Goal: Task Accomplishment & Management: Use online tool/utility

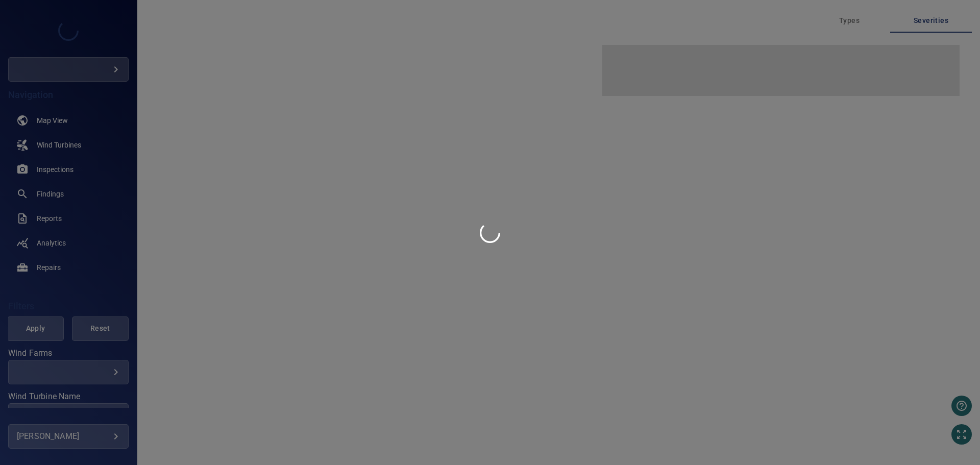
type input "****"
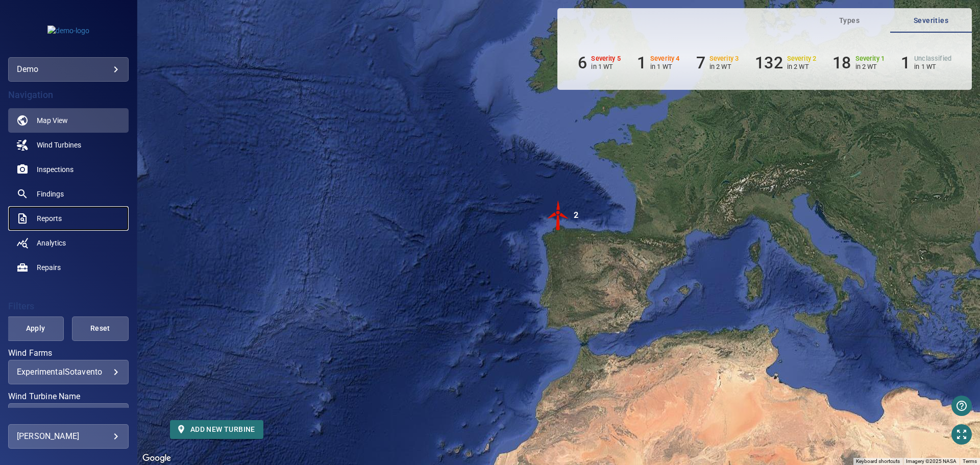
click at [58, 213] on span "Reports" at bounding box center [49, 218] width 25 height 10
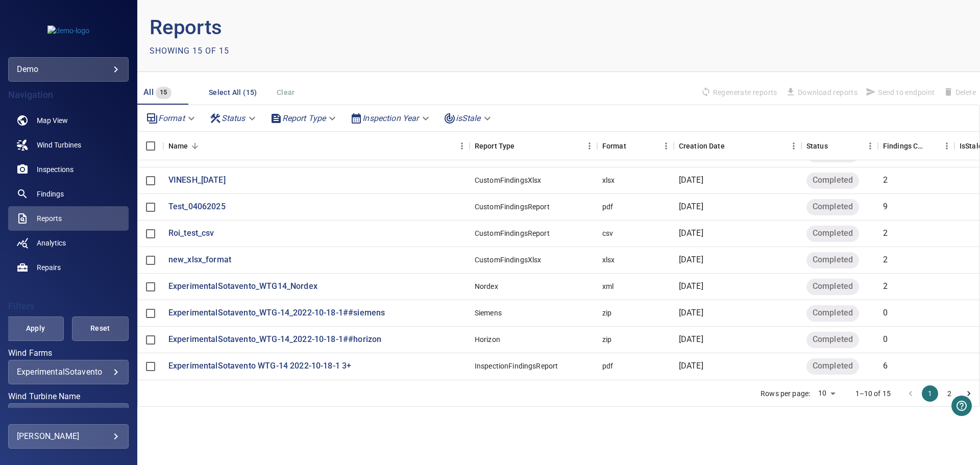
scroll to position [54, 0]
click at [972, 390] on icon "Go to next page" at bounding box center [968, 393] width 10 height 10
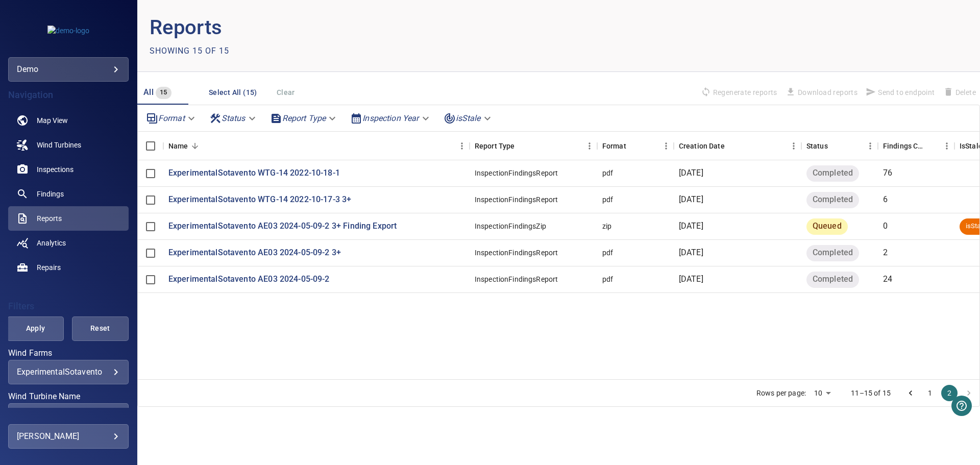
scroll to position [0, 0]
click at [76, 197] on link "Findings" at bounding box center [68, 194] width 120 height 24
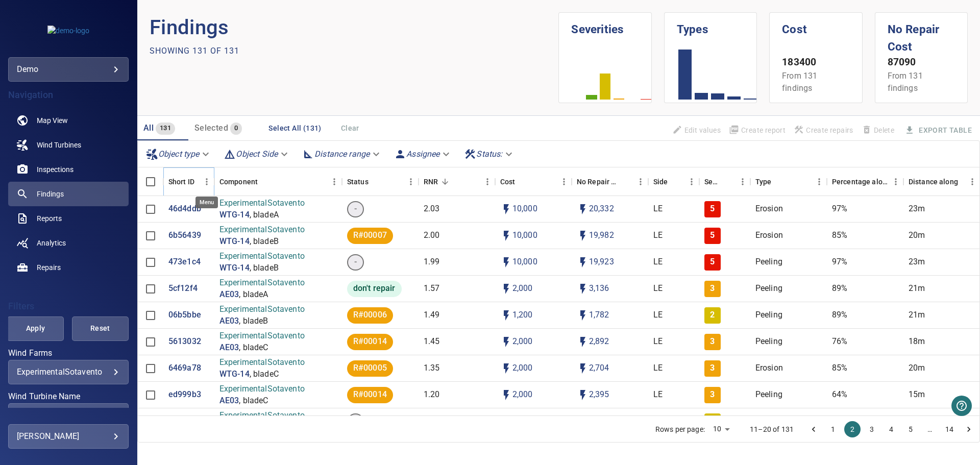
click at [207, 184] on icon "Menu" at bounding box center [207, 181] width 2 height 7
click at [131, 204] on span "Manage columns" at bounding box center [160, 202] width 92 height 12
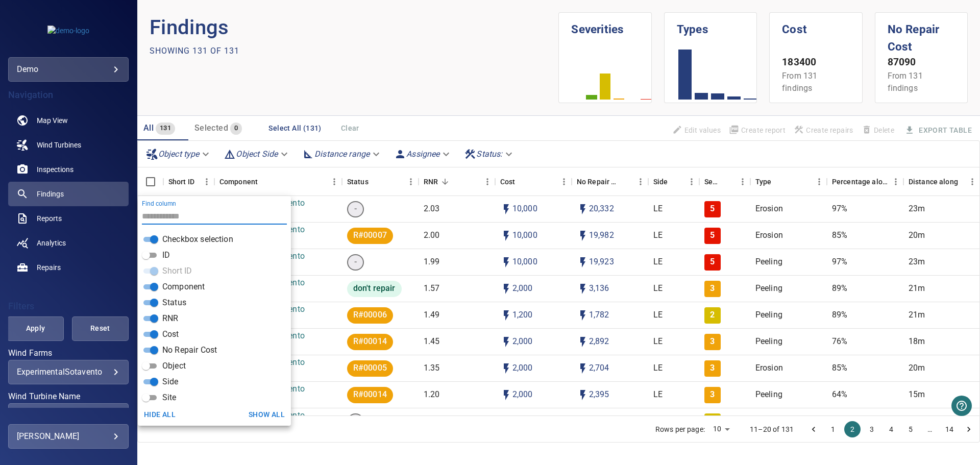
click at [266, 415] on button "Show all" at bounding box center [266, 414] width 44 height 19
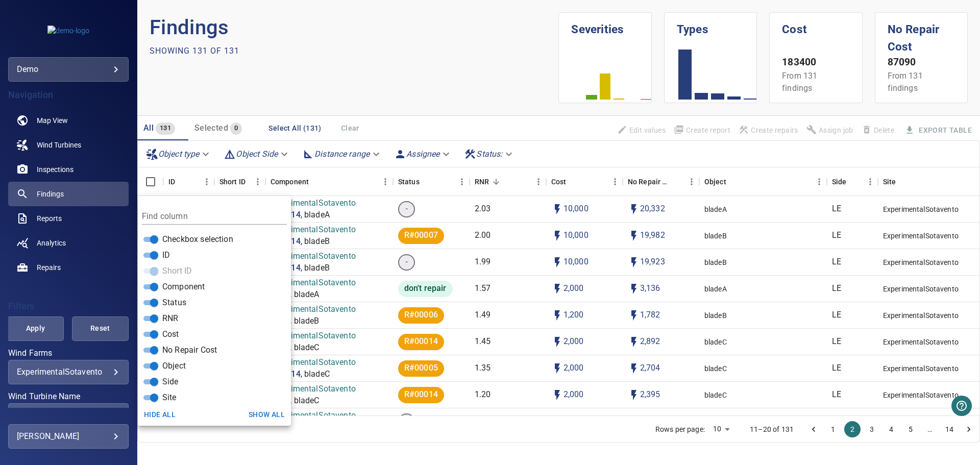
click at [346, 428] on div "Rows per page: 10 ** 11–20 of 131 1 2 3 4 5 … 14" at bounding box center [558, 428] width 841 height 27
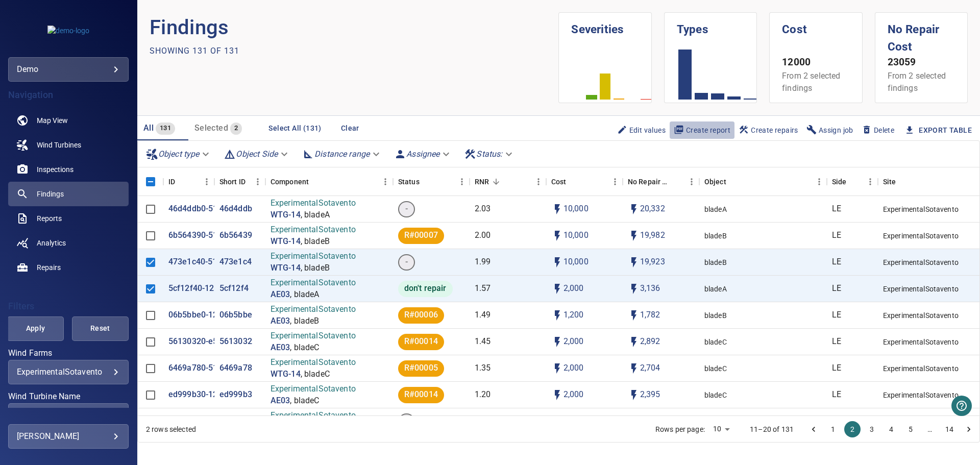
click at [683, 129] on span "Create report" at bounding box center [702, 130] width 57 height 11
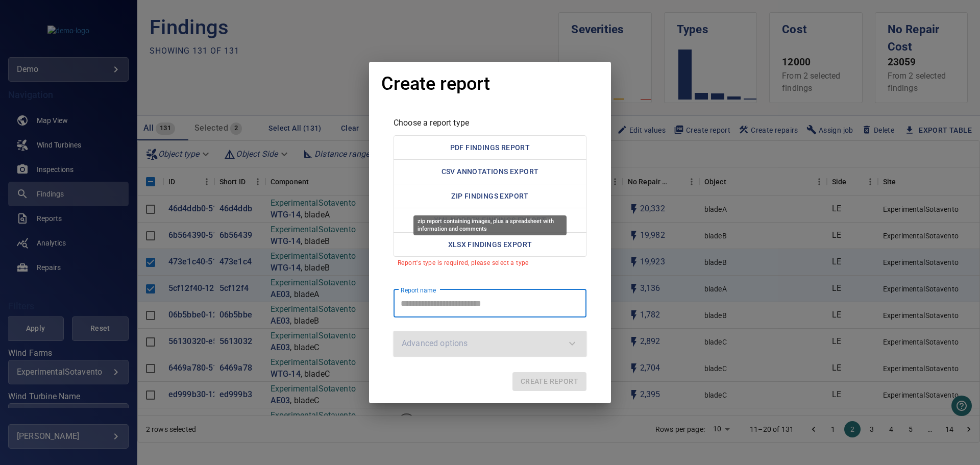
click at [469, 201] on button "ZIP Findings Export" at bounding box center [489, 196] width 193 height 25
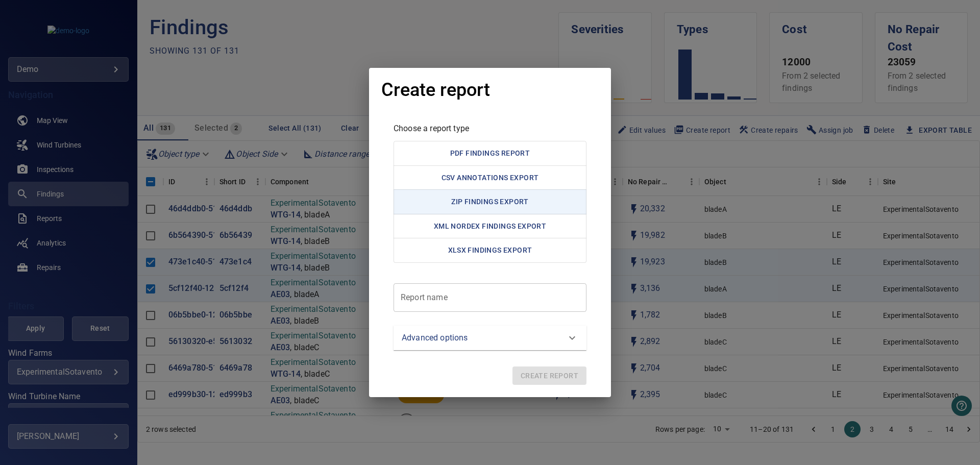
click at [458, 300] on report "Report name" at bounding box center [489, 297] width 193 height 29
click at [455, 342] on p "Advanced options" at bounding box center [435, 338] width 66 height 12
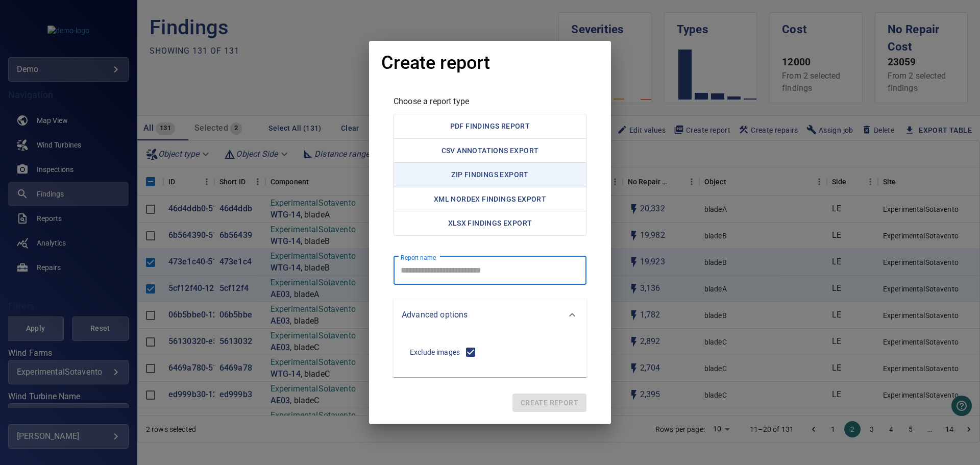
click at [461, 279] on report "Report name" at bounding box center [489, 270] width 193 height 29
type report "**********"
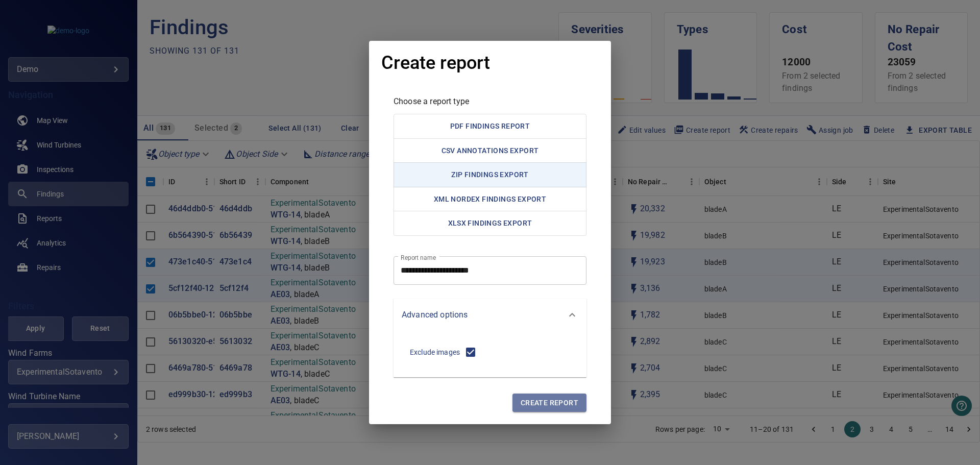
click at [549, 402] on span "Create report" at bounding box center [549, 402] width 58 height 13
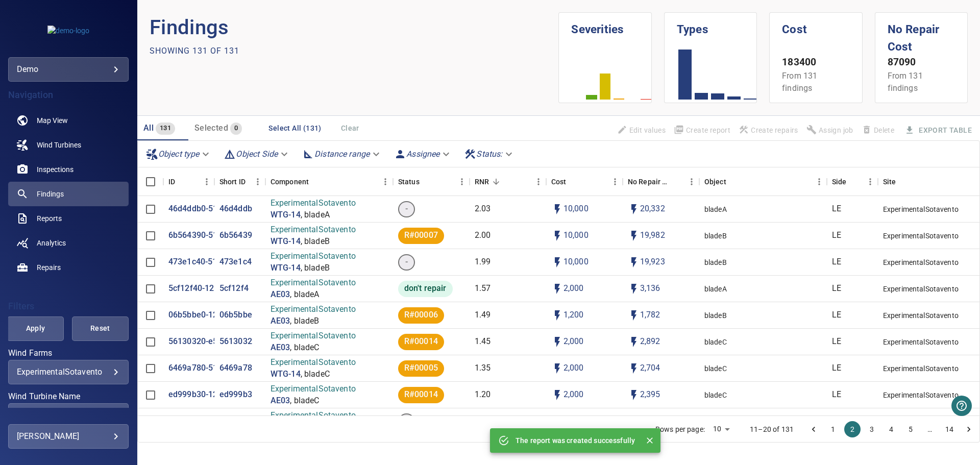
click at [581, 441] on p "The report was created successfully" at bounding box center [574, 440] width 119 height 10
click at [38, 224] on link "Reports" at bounding box center [68, 218] width 120 height 24
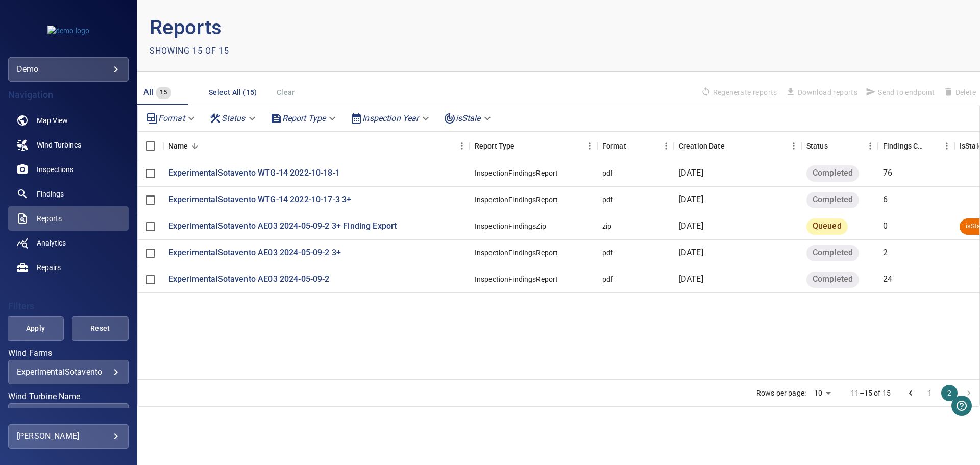
click at [928, 392] on button "1" at bounding box center [930, 393] width 16 height 16
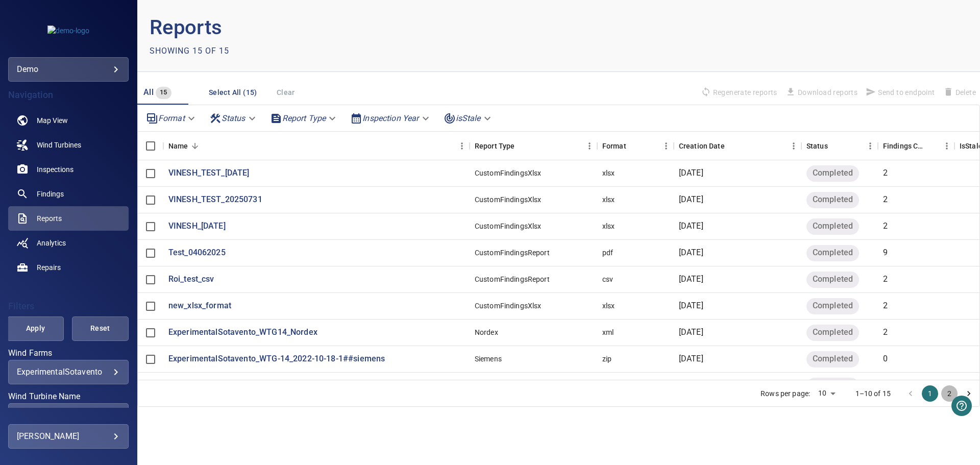
click at [950, 392] on button "2" at bounding box center [949, 393] width 16 height 16
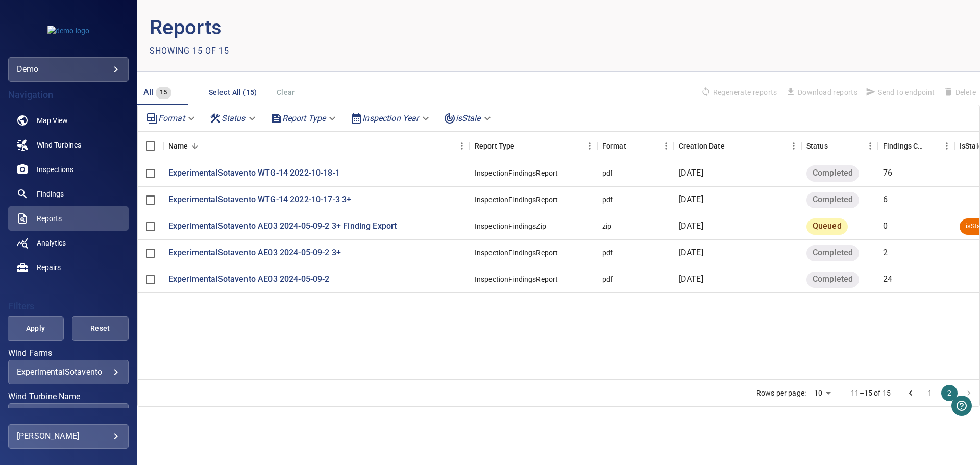
click at [926, 396] on button "1" at bounding box center [930, 393] width 16 height 16
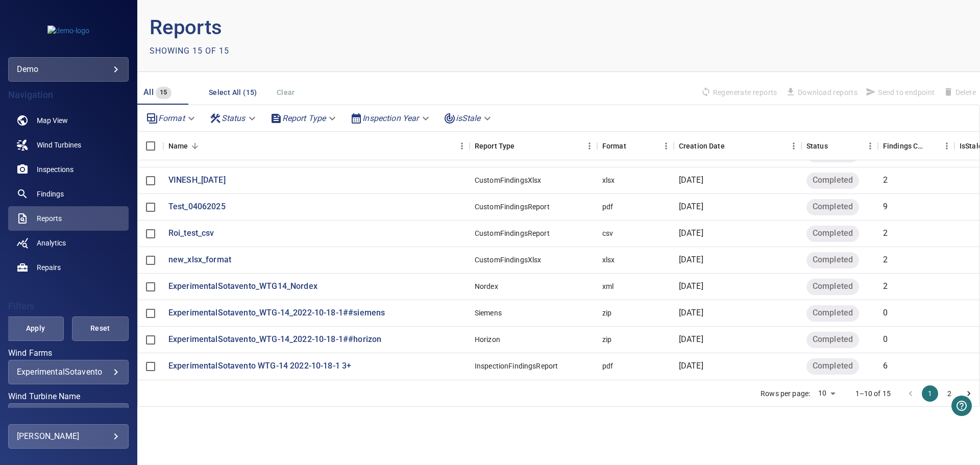
scroll to position [54, 0]
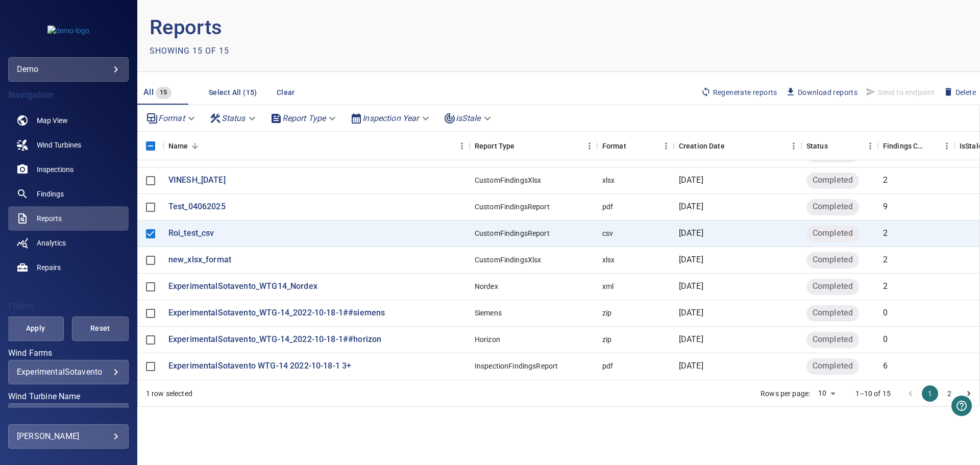
click at [822, 92] on span "Download reports" at bounding box center [821, 92] width 72 height 11
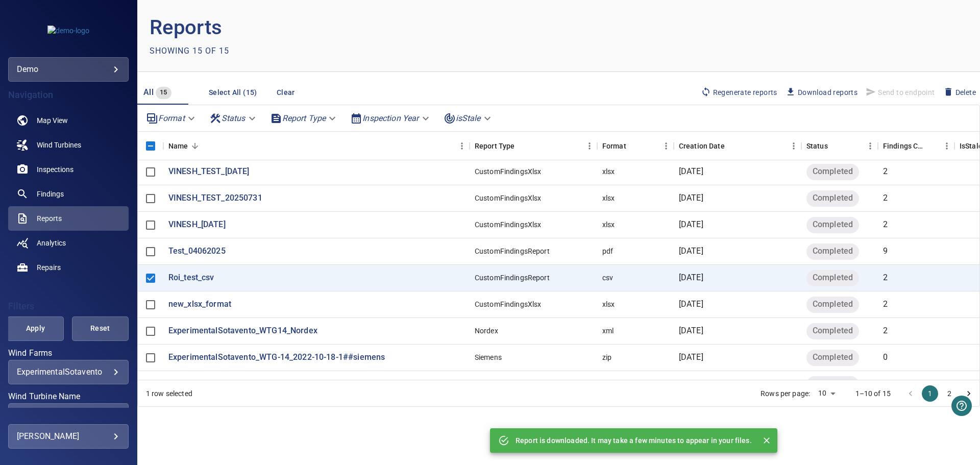
scroll to position [0, 0]
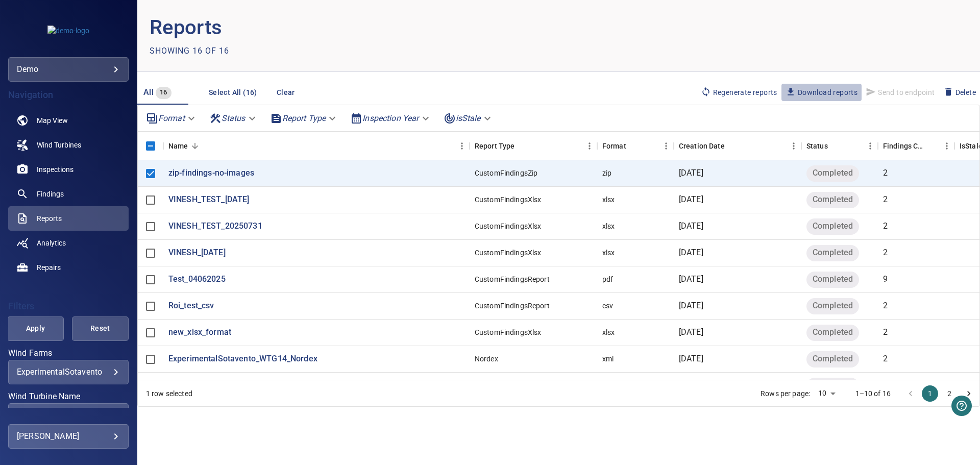
click at [809, 95] on span "Download reports" at bounding box center [821, 92] width 72 height 11
click at [233, 172] on p "zip-findings-no-images" at bounding box center [211, 173] width 86 height 12
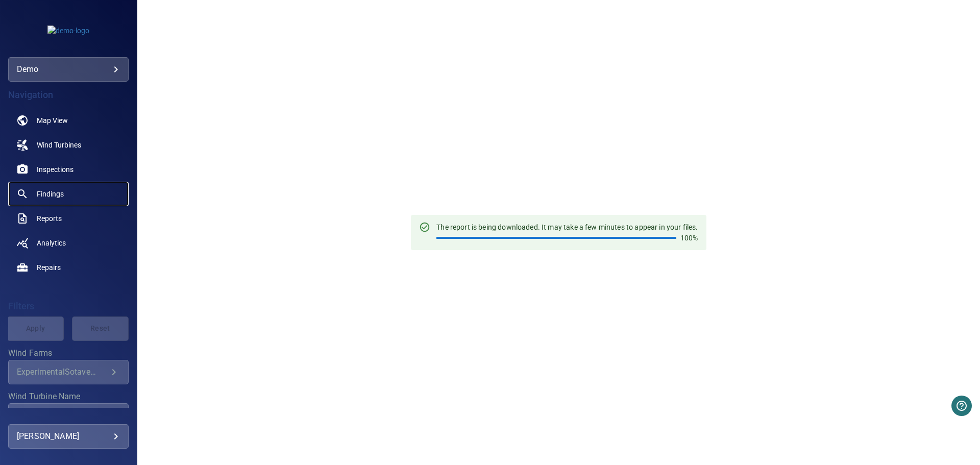
click at [47, 192] on span "Findings" at bounding box center [50, 194] width 27 height 10
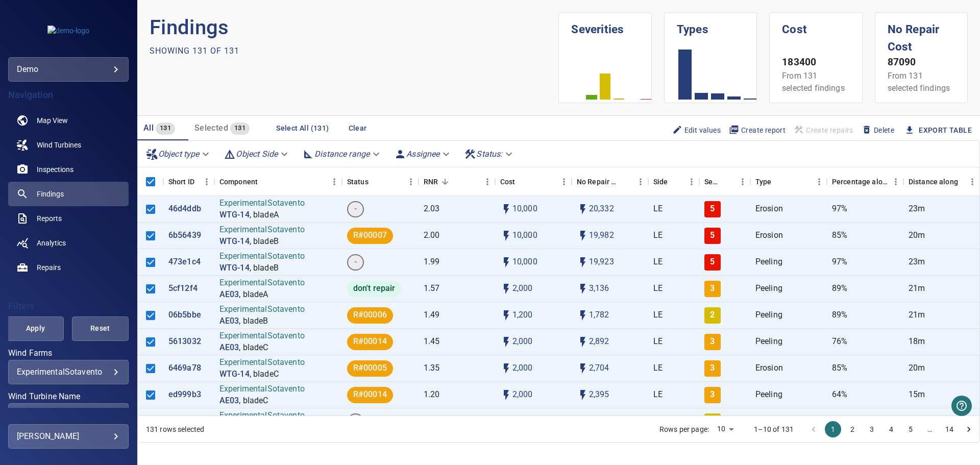
click at [750, 131] on span "Create report" at bounding box center [757, 130] width 57 height 11
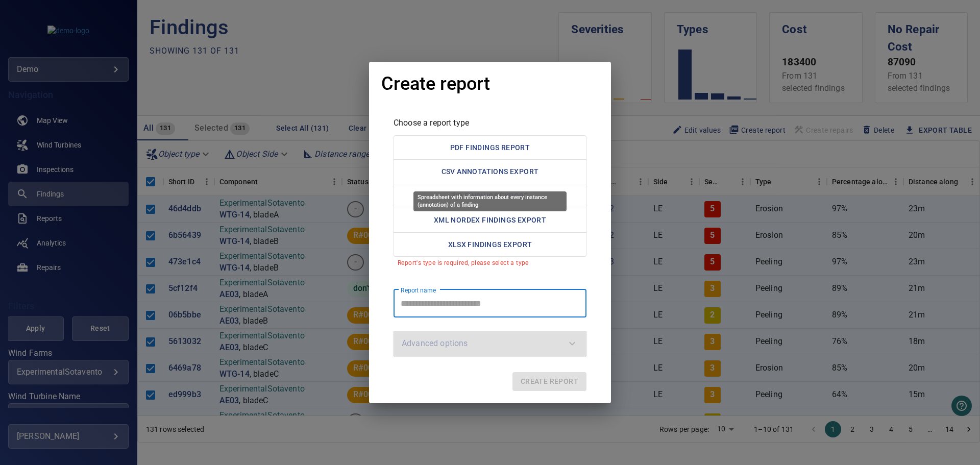
click at [544, 197] on div "Spreadsheet with information about every instance (annotation) of a finding" at bounding box center [489, 201] width 153 height 20
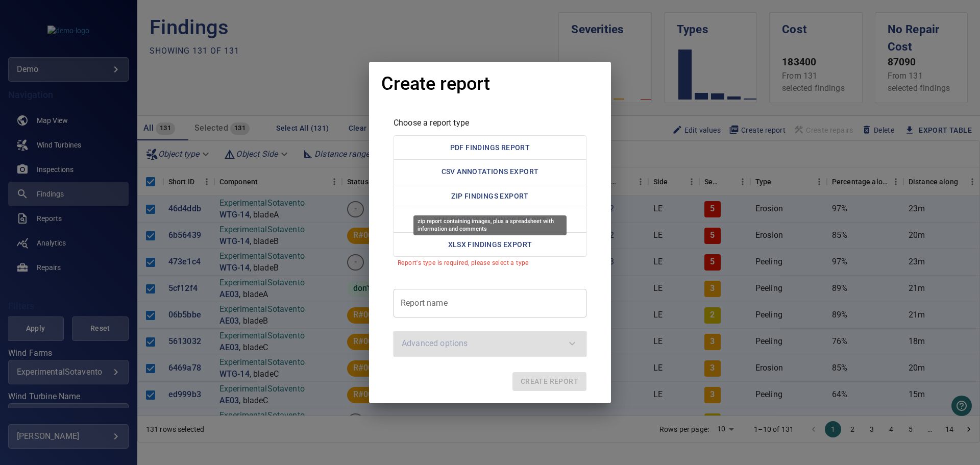
click at [568, 190] on button "ZIP Findings Export" at bounding box center [489, 196] width 193 height 25
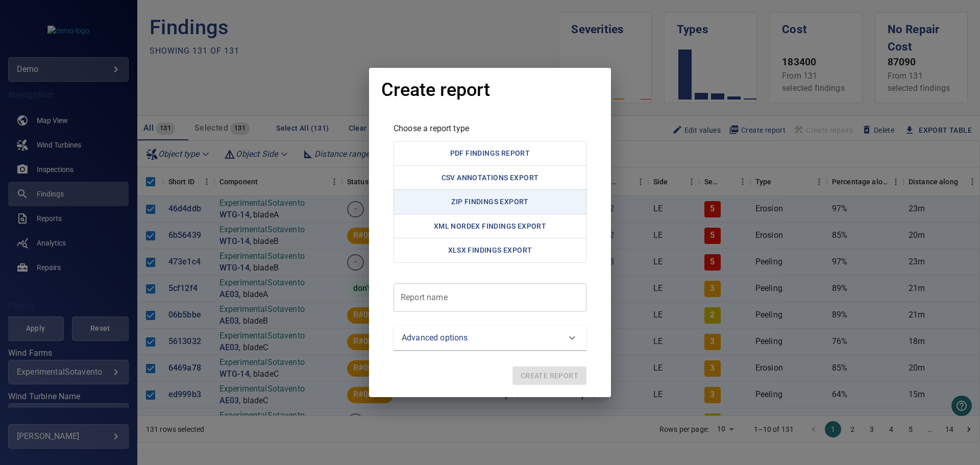
type button "zip/CustomFindingsZIPExport"
click at [321, 90] on div "Create report Choose a report type PDF Findings Report CSV Annotations Export Z…" at bounding box center [490, 232] width 980 height 465
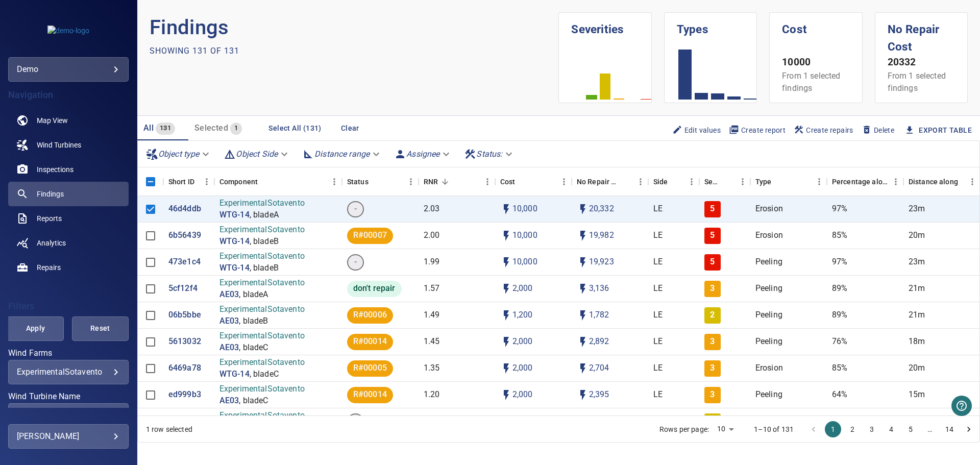
click at [748, 132] on span "Create report" at bounding box center [757, 130] width 57 height 11
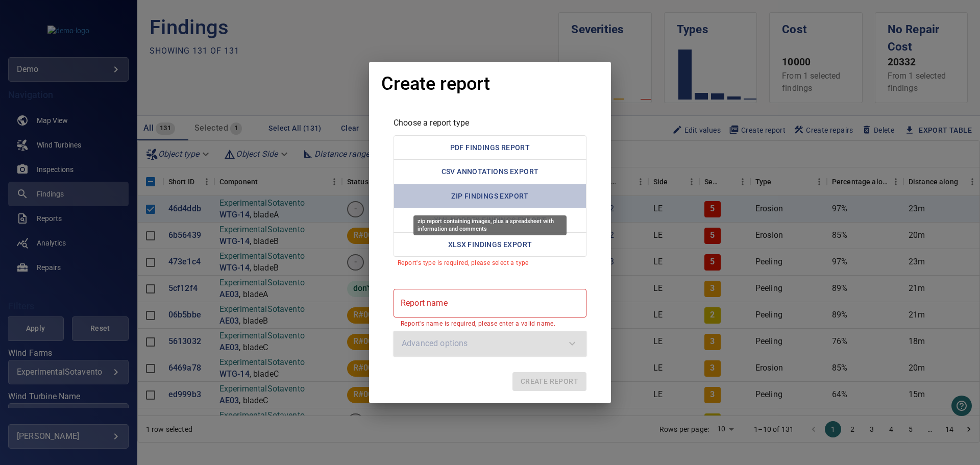
click at [465, 203] on button "ZIP Findings Export" at bounding box center [489, 196] width 193 height 25
